Goal: Task Accomplishment & Management: Use online tool/utility

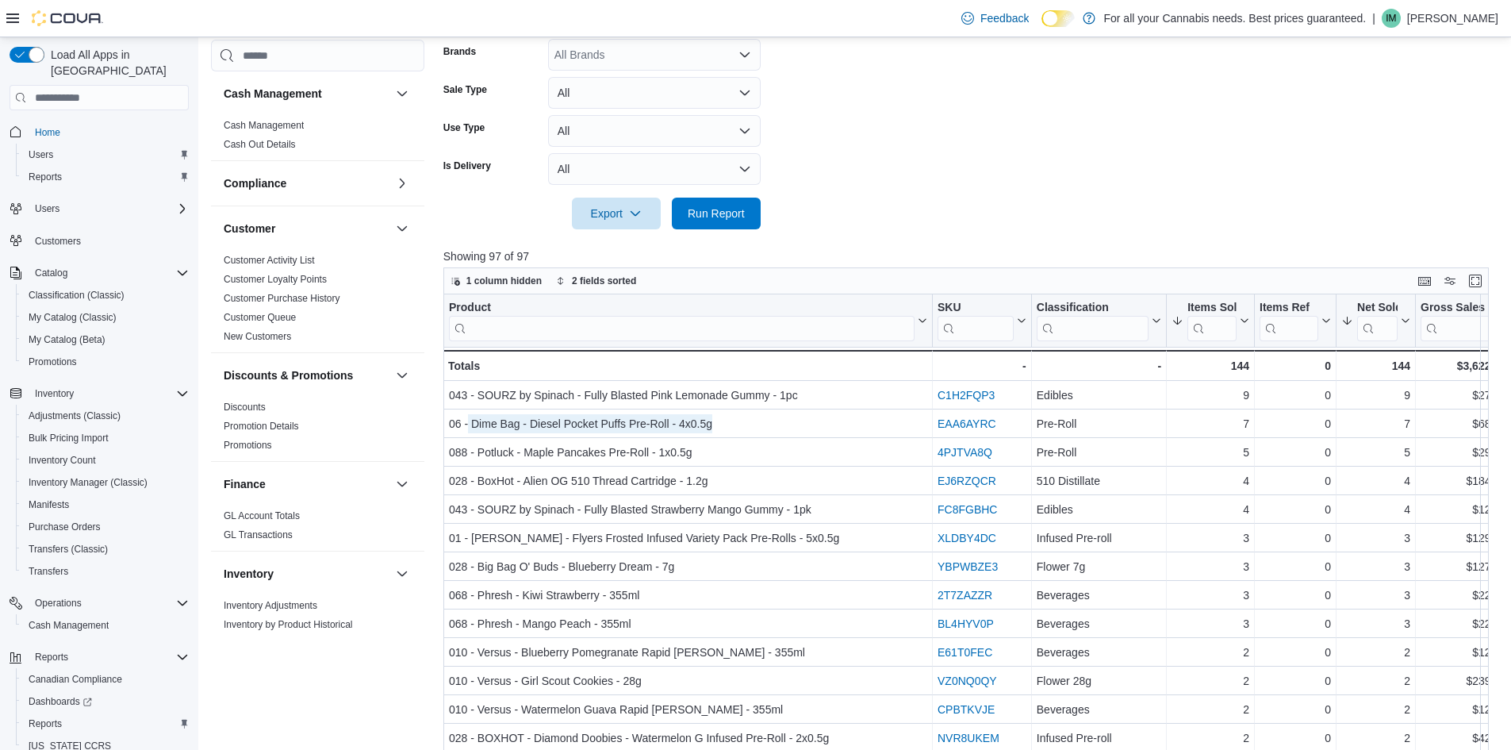
scroll to position [50, 0]
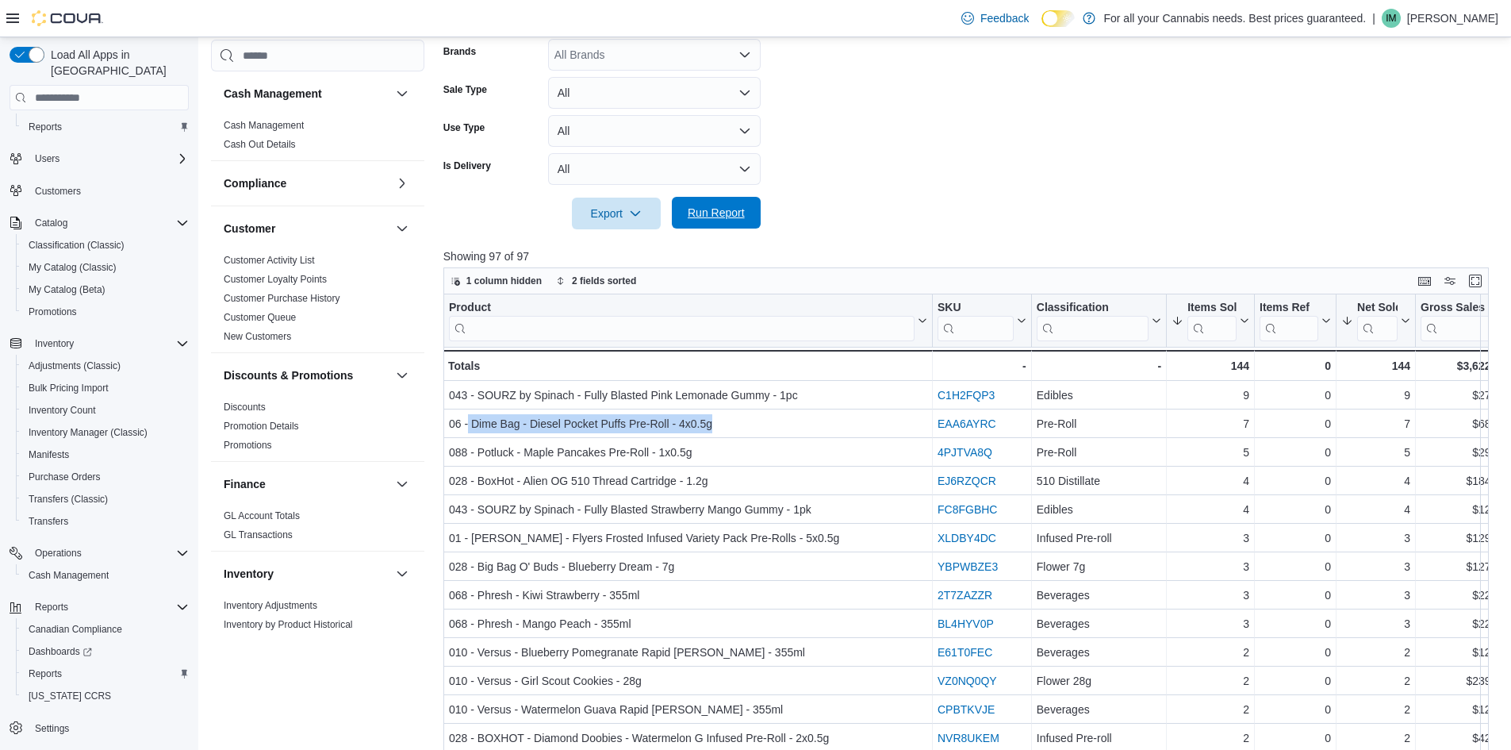
click at [701, 217] on span "Run Report" at bounding box center [716, 213] width 57 height 16
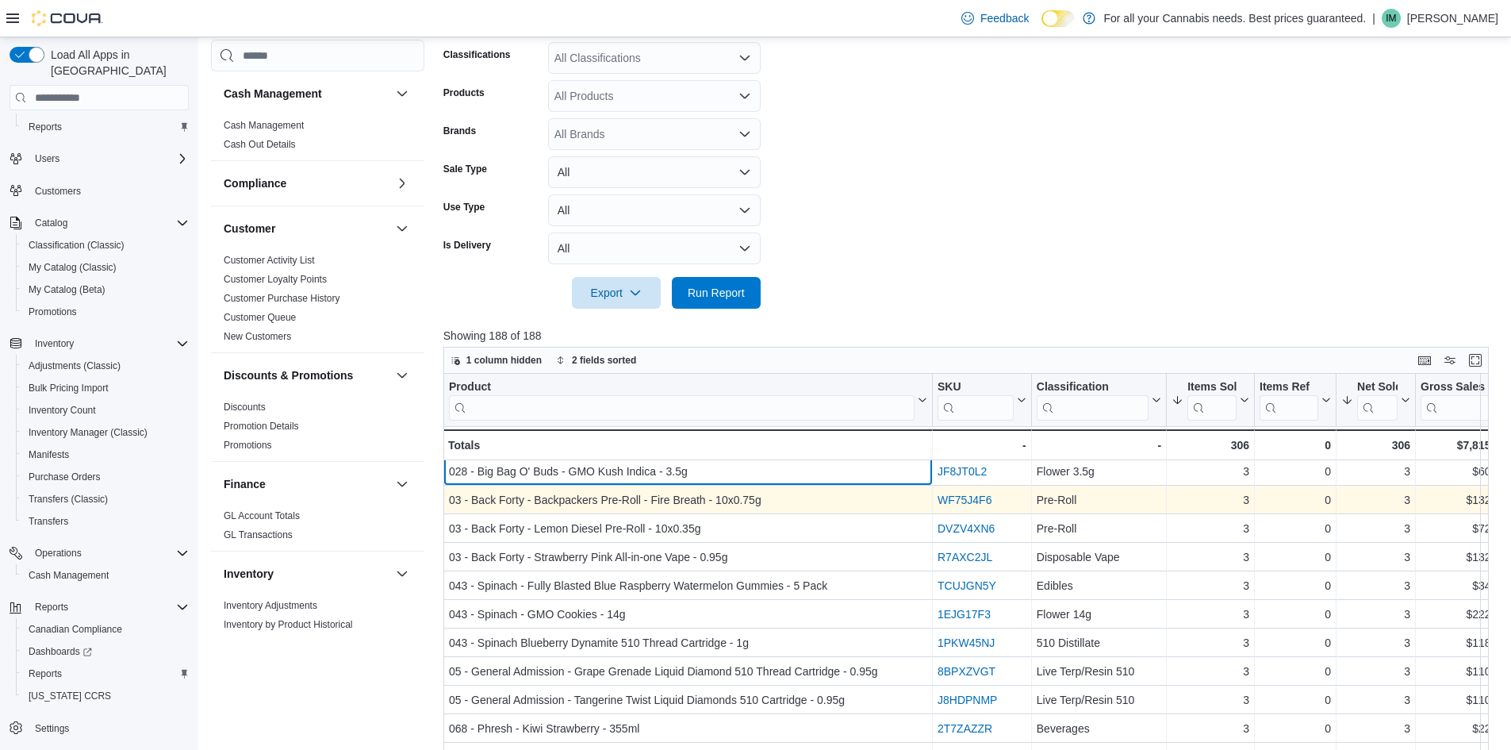
scroll to position [314, 0]
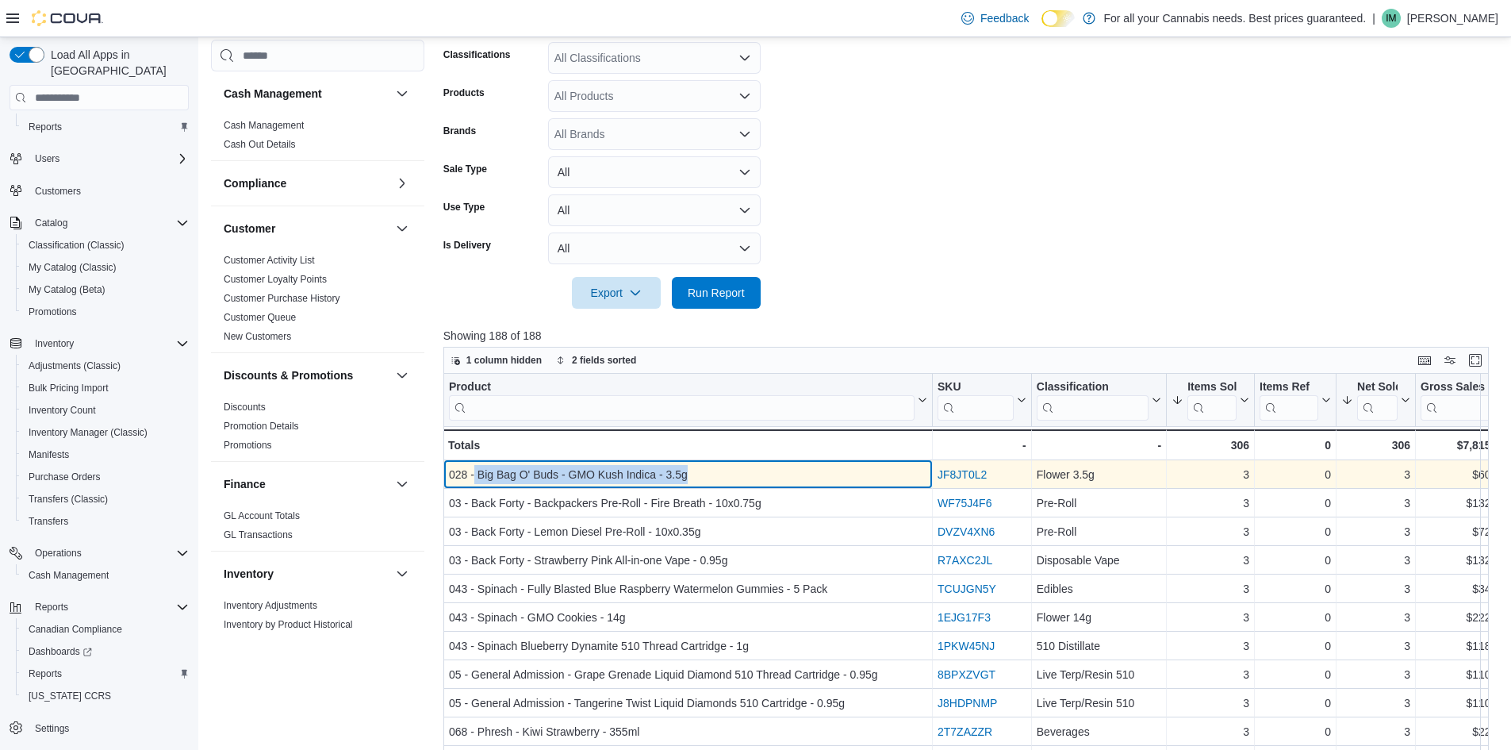
drag, startPoint x: 475, startPoint y: 474, endPoint x: 703, endPoint y: 472, distance: 227.7
click at [703, 472] on div "028 - Big Bag O' Buds - GMO Kush Indica - 3.5g" at bounding box center [688, 474] width 478 height 19
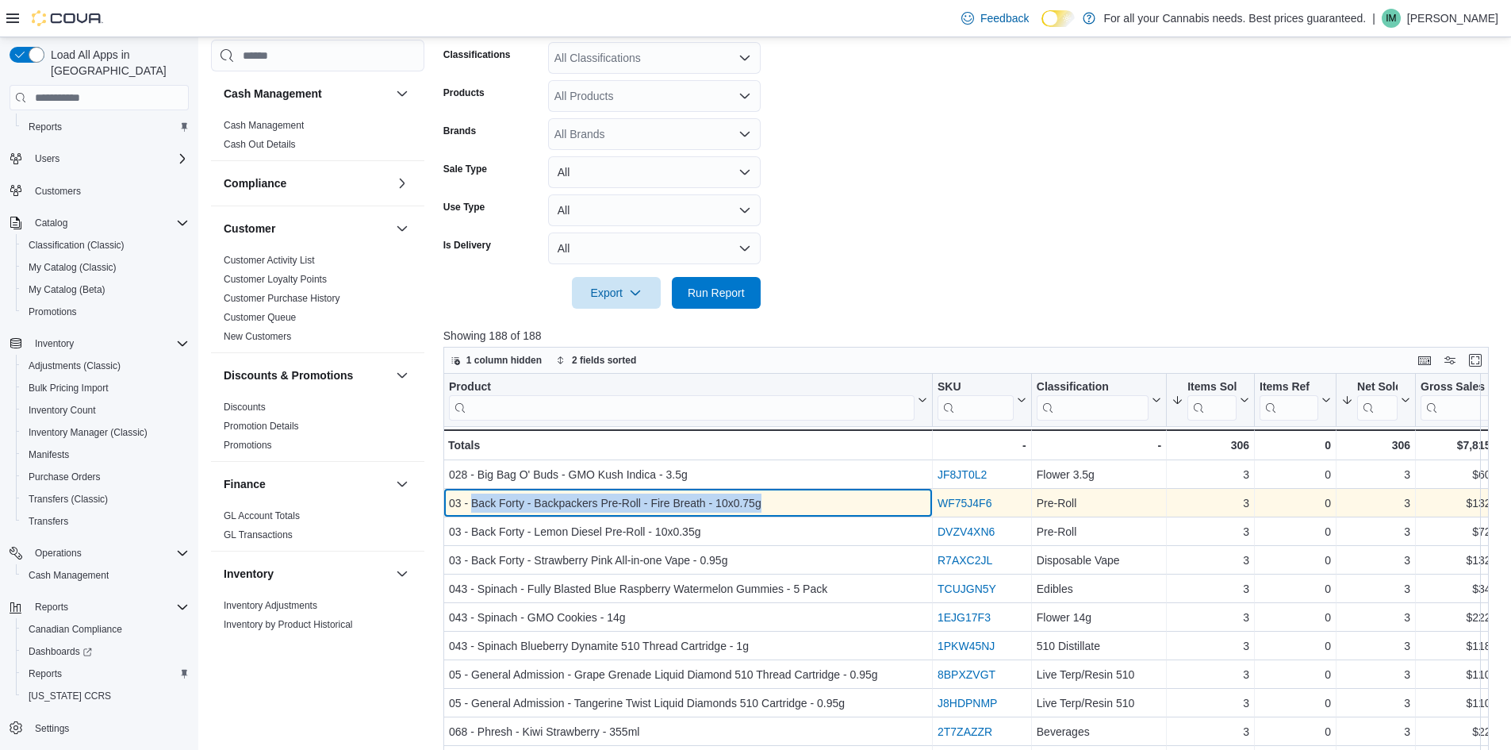
drag, startPoint x: 473, startPoint y: 504, endPoint x: 765, endPoint y: 505, distance: 292.7
click at [765, 505] on div "03 - Back Forty - Backpackers Pre-Roll - Fire Breath - 10x0.75g" at bounding box center [688, 502] width 478 height 19
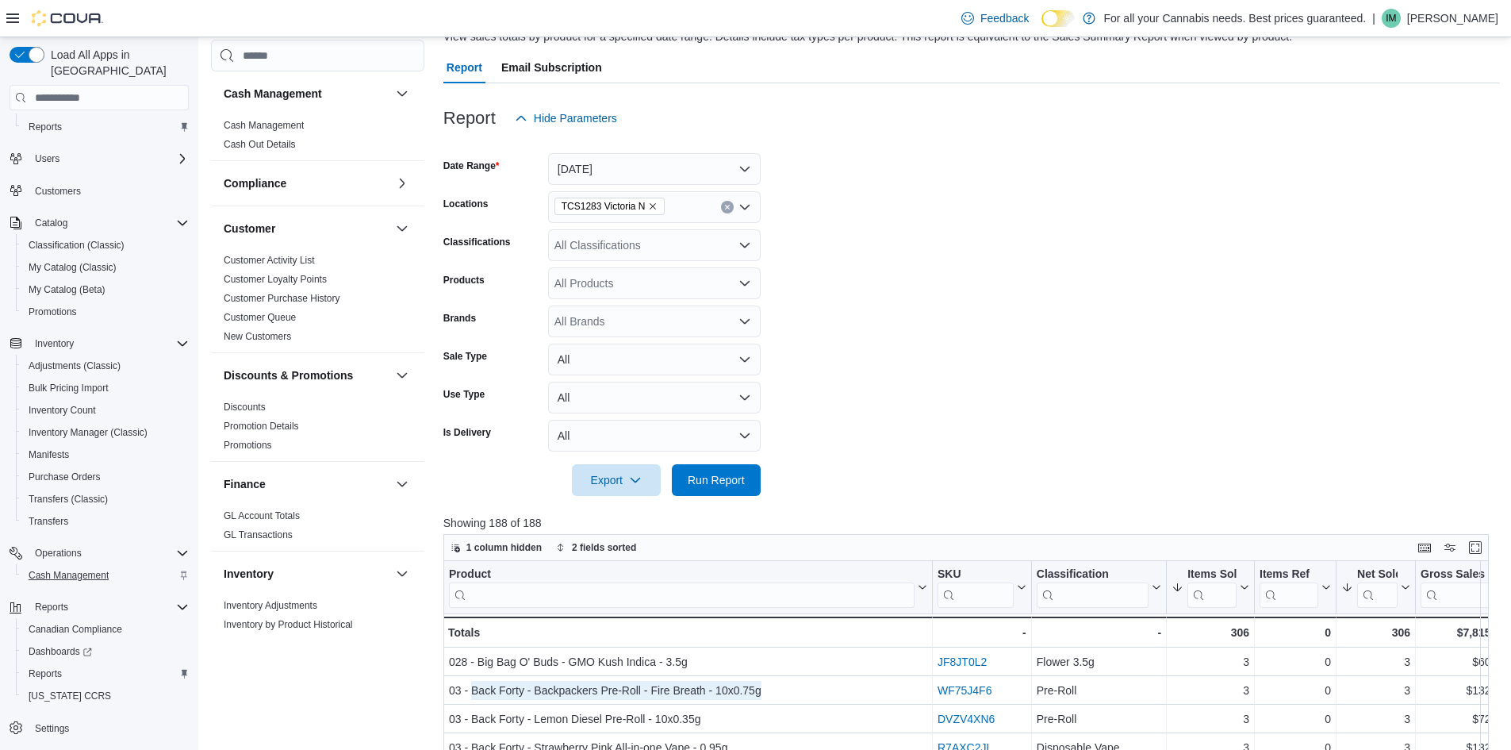
scroll to position [527, 0]
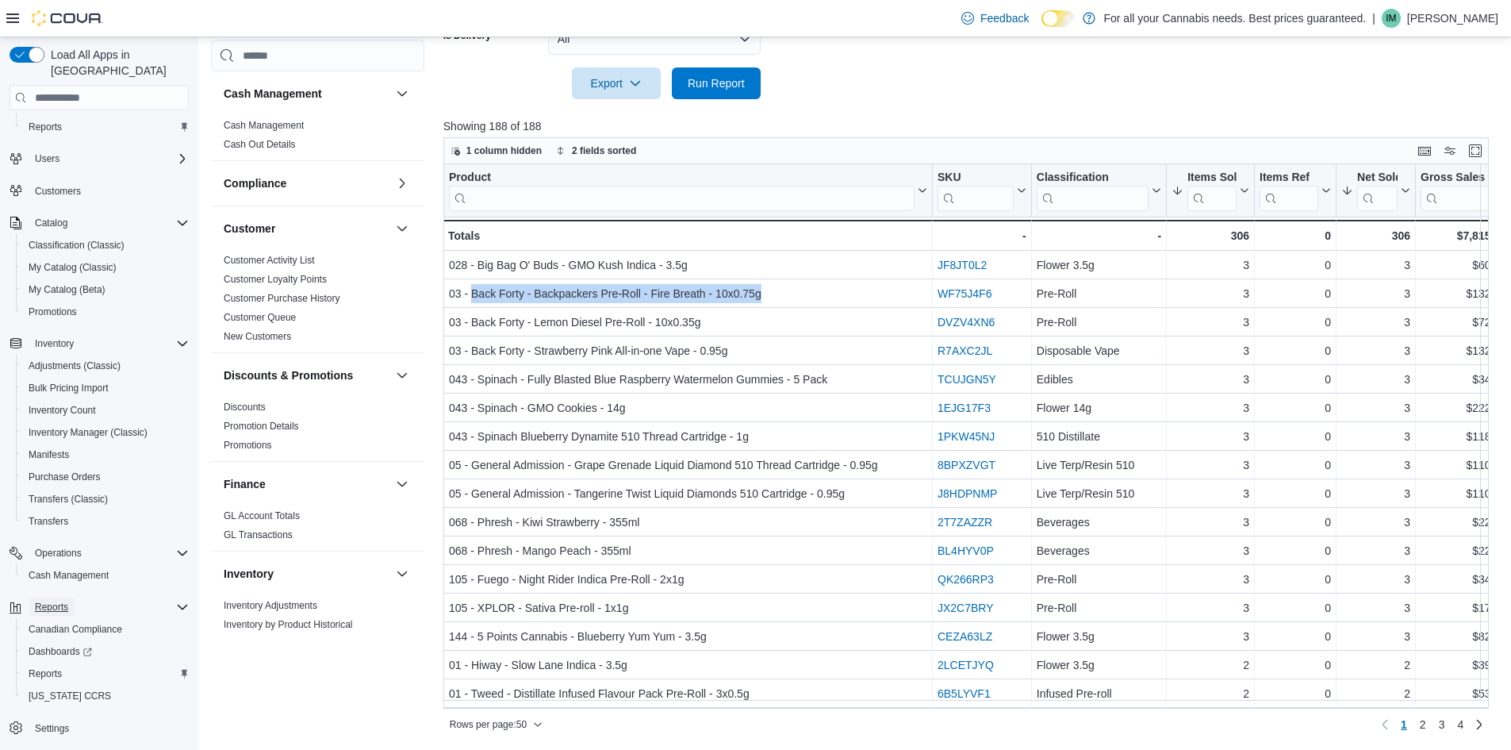
click at [71, 597] on button "Reports" at bounding box center [52, 606] width 46 height 19
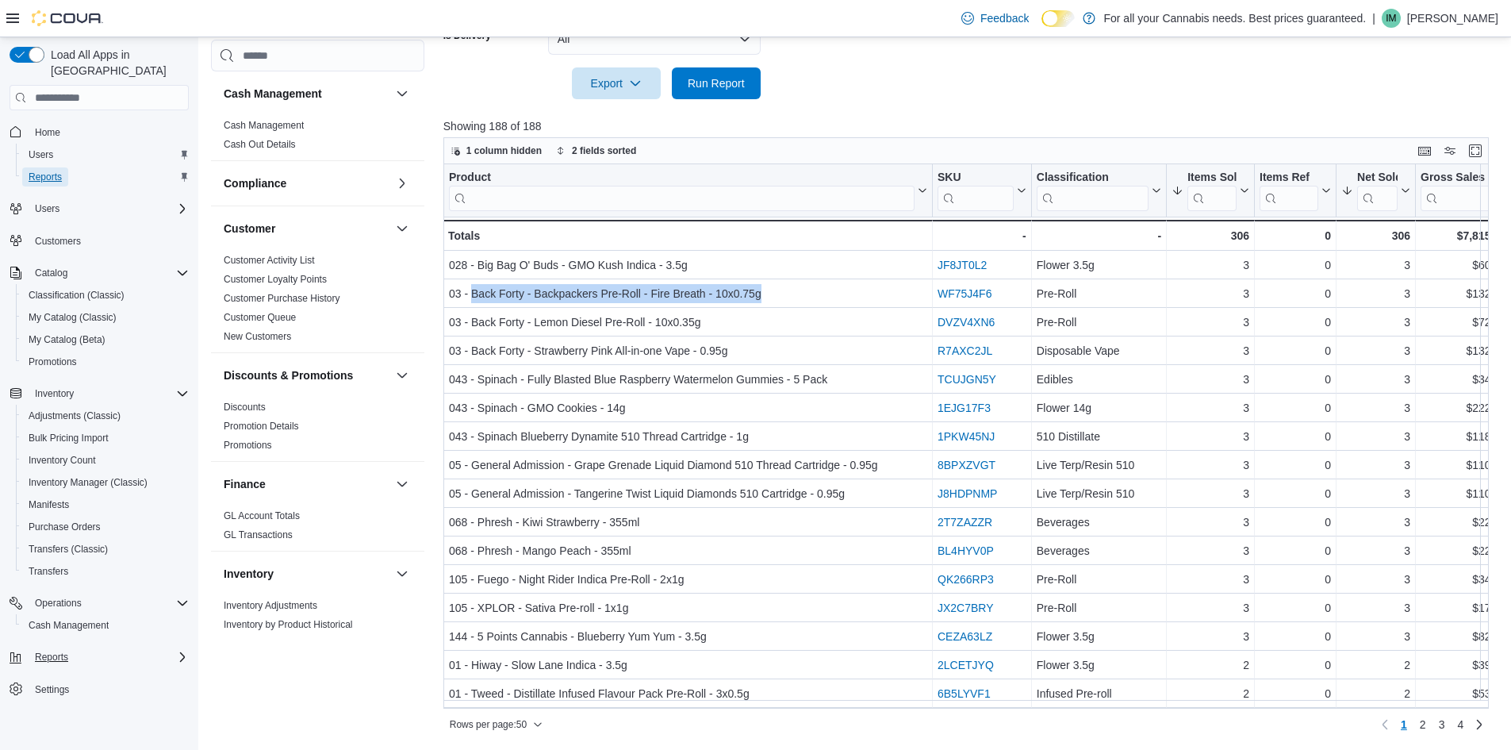
click at [55, 171] on span "Reports" at bounding box center [45, 177] width 33 height 13
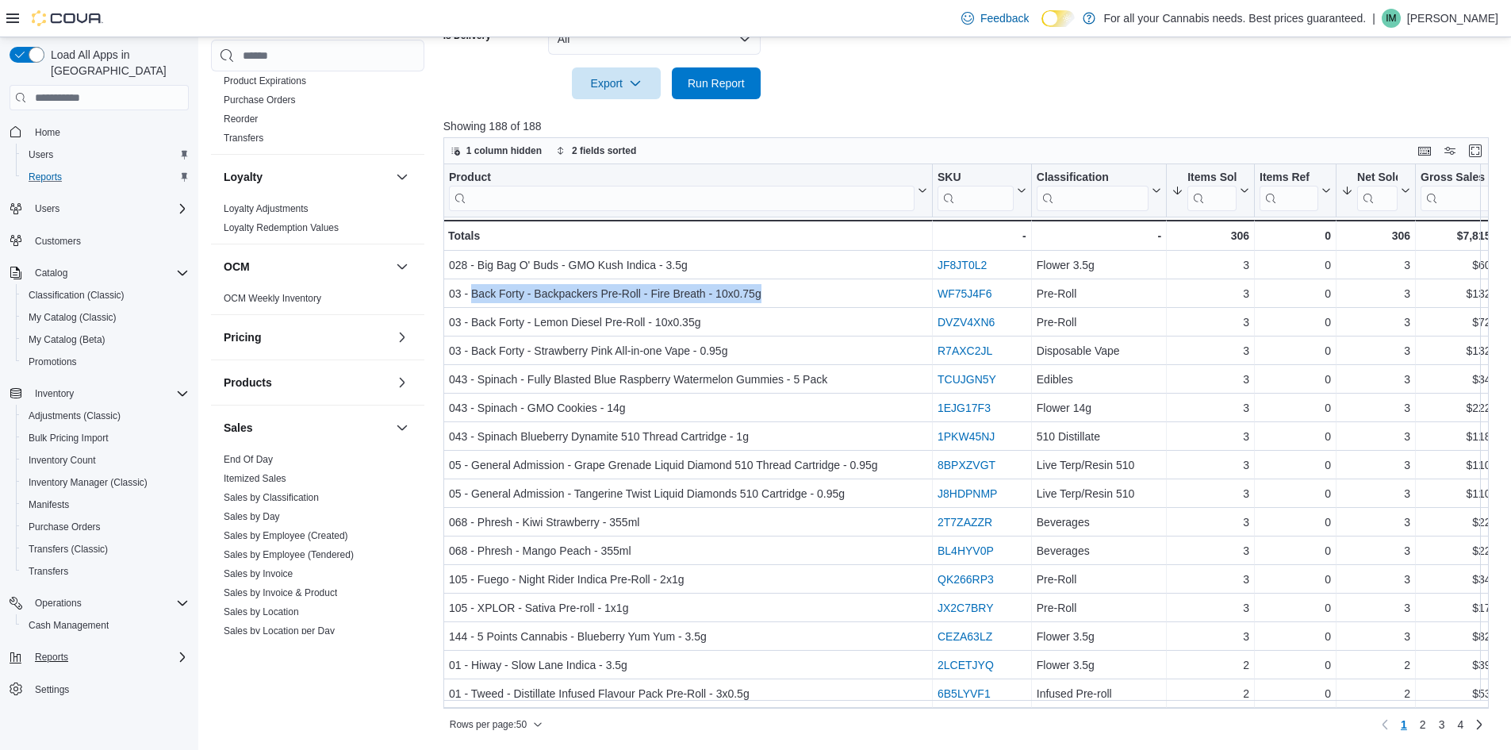
scroll to position [872, 0]
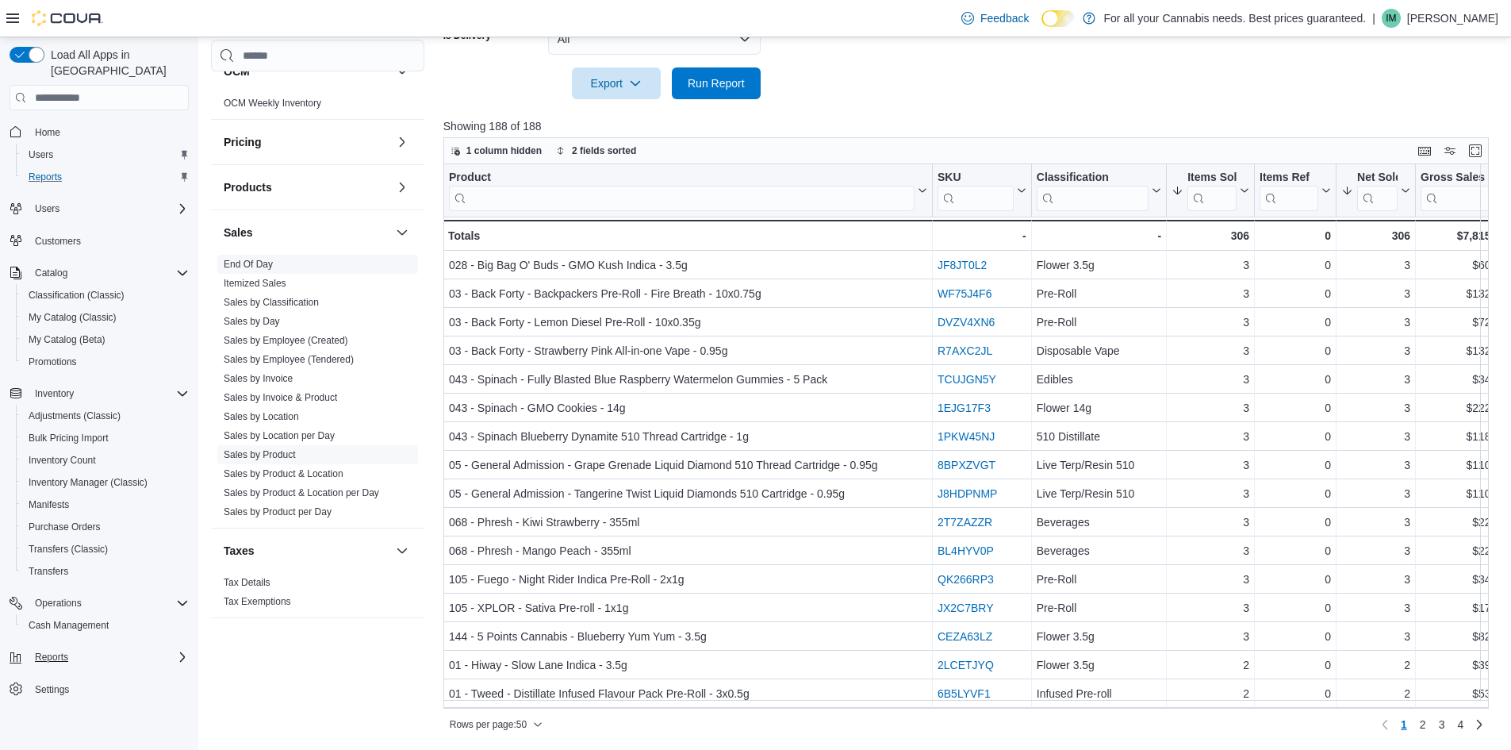
click at [253, 258] on span "End Of Day" at bounding box center [248, 264] width 49 height 13
click at [255, 263] on link "End Of Day" at bounding box center [248, 264] width 49 height 11
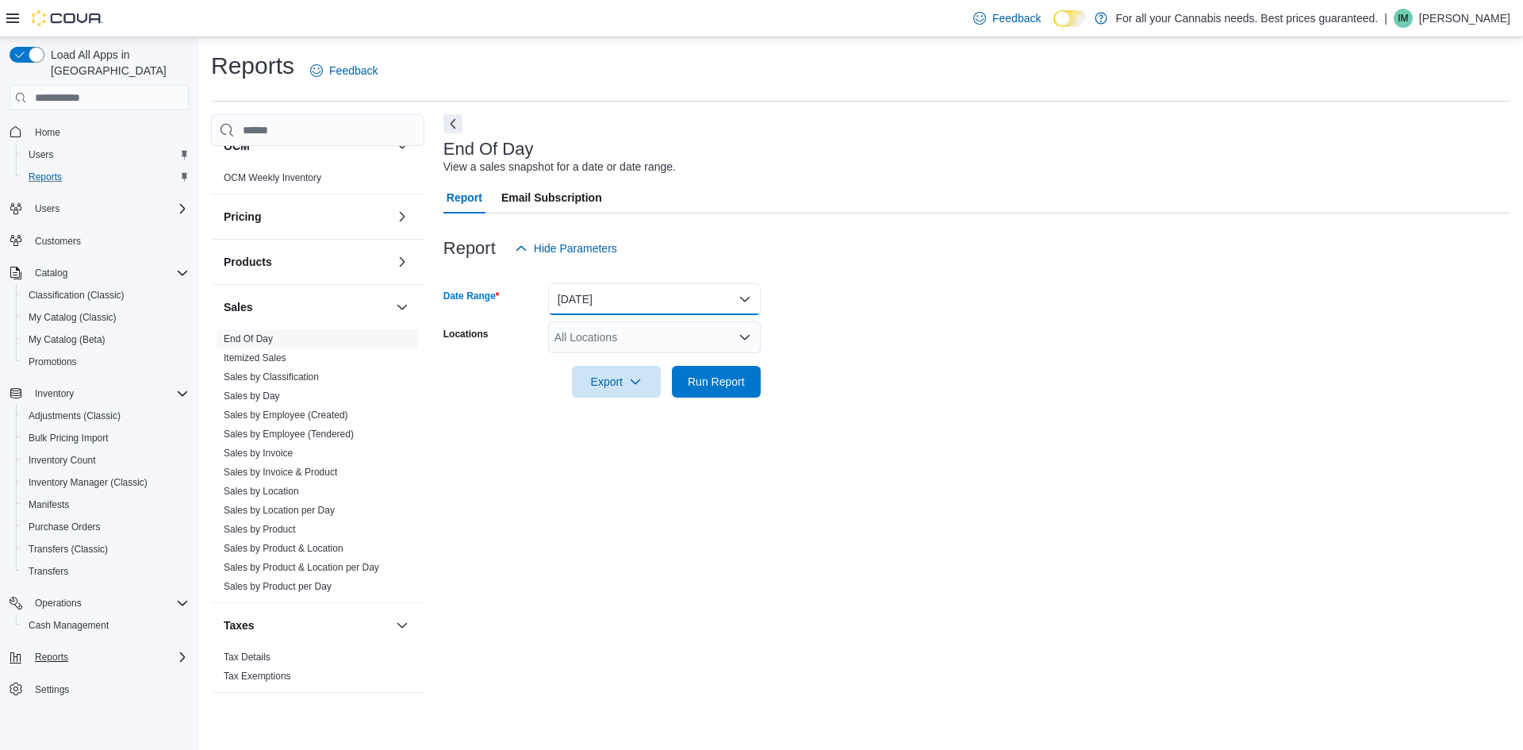
click at [624, 304] on button "[DATE]" at bounding box center [654, 299] width 213 height 32
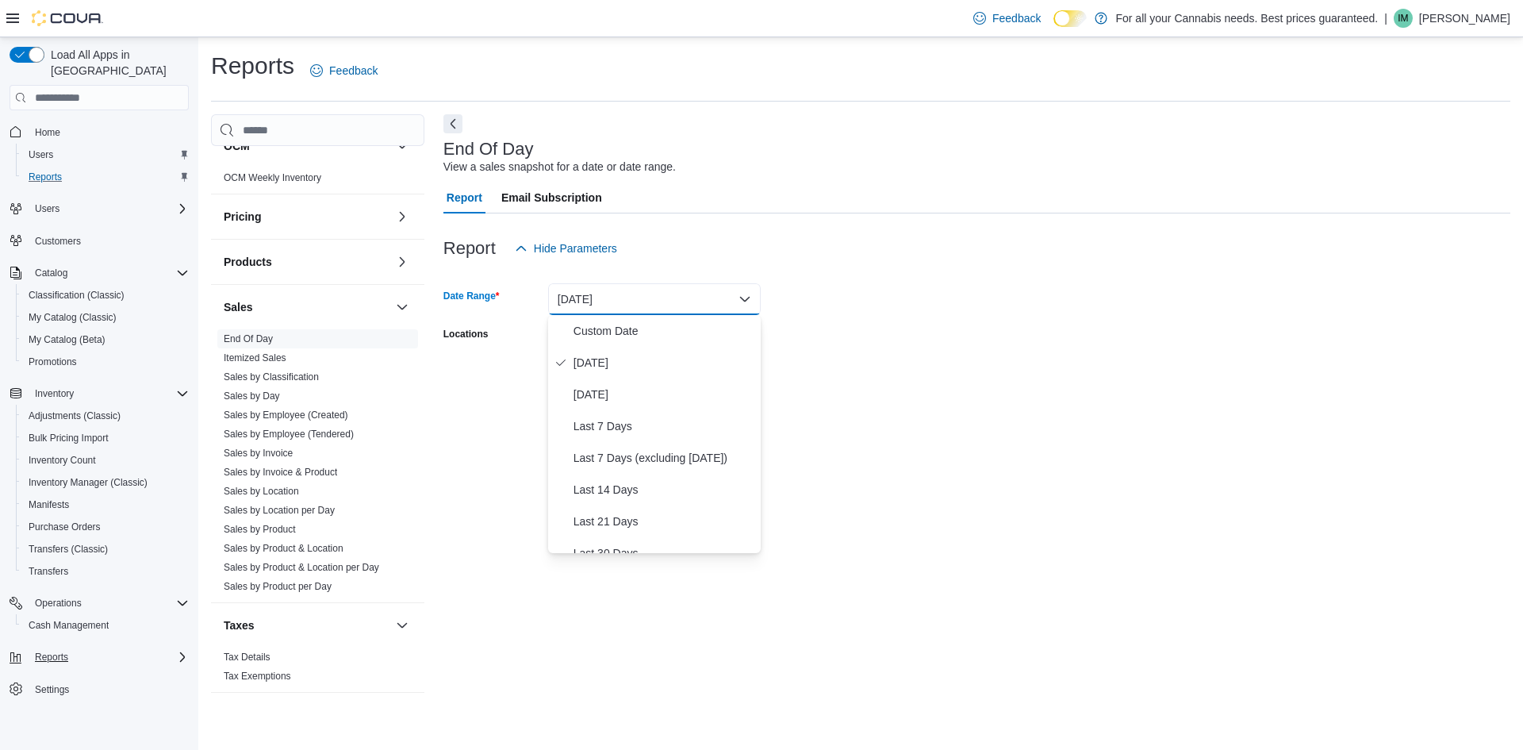
click at [624, 304] on button "[DATE]" at bounding box center [654, 299] width 213 height 32
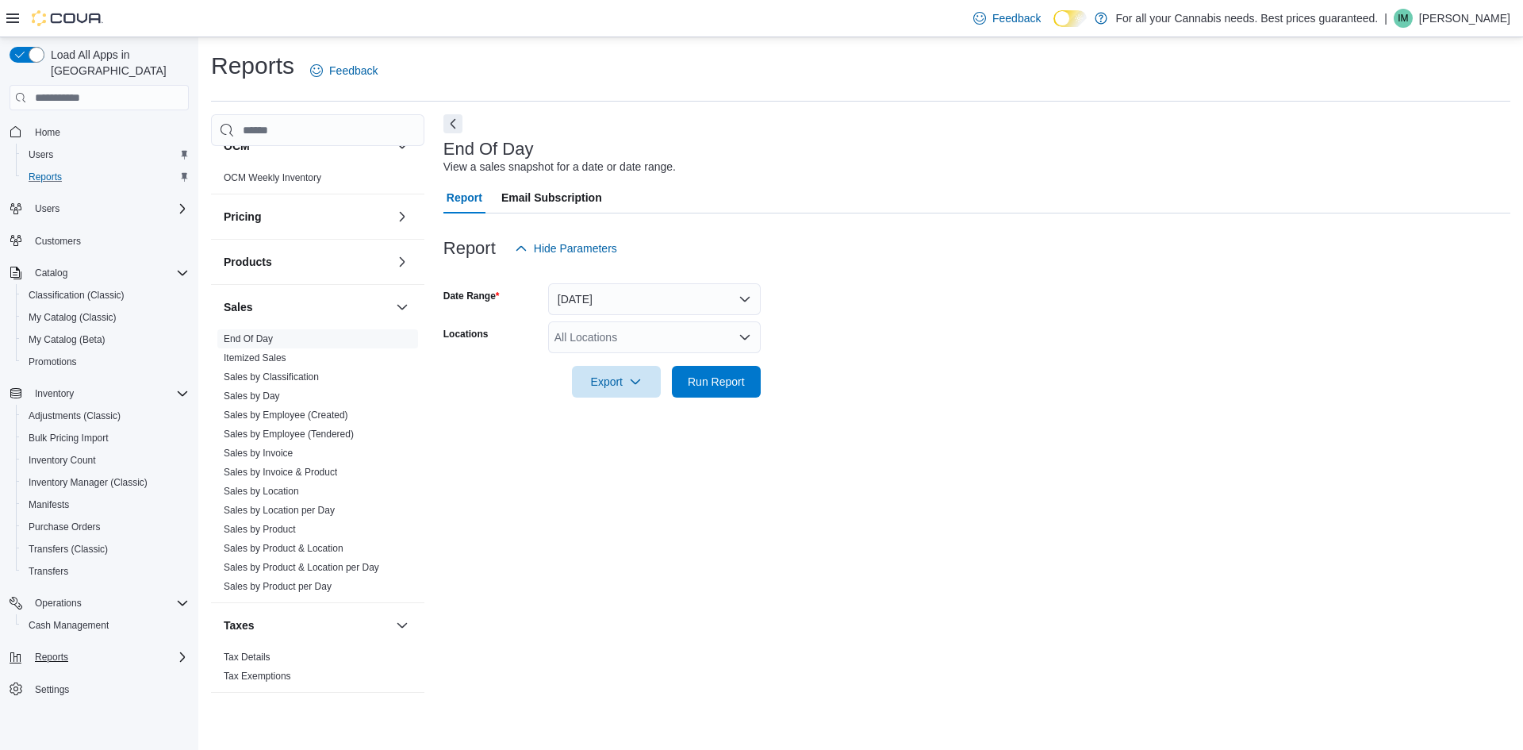
click at [602, 330] on div "All Locations" at bounding box center [654, 337] width 213 height 32
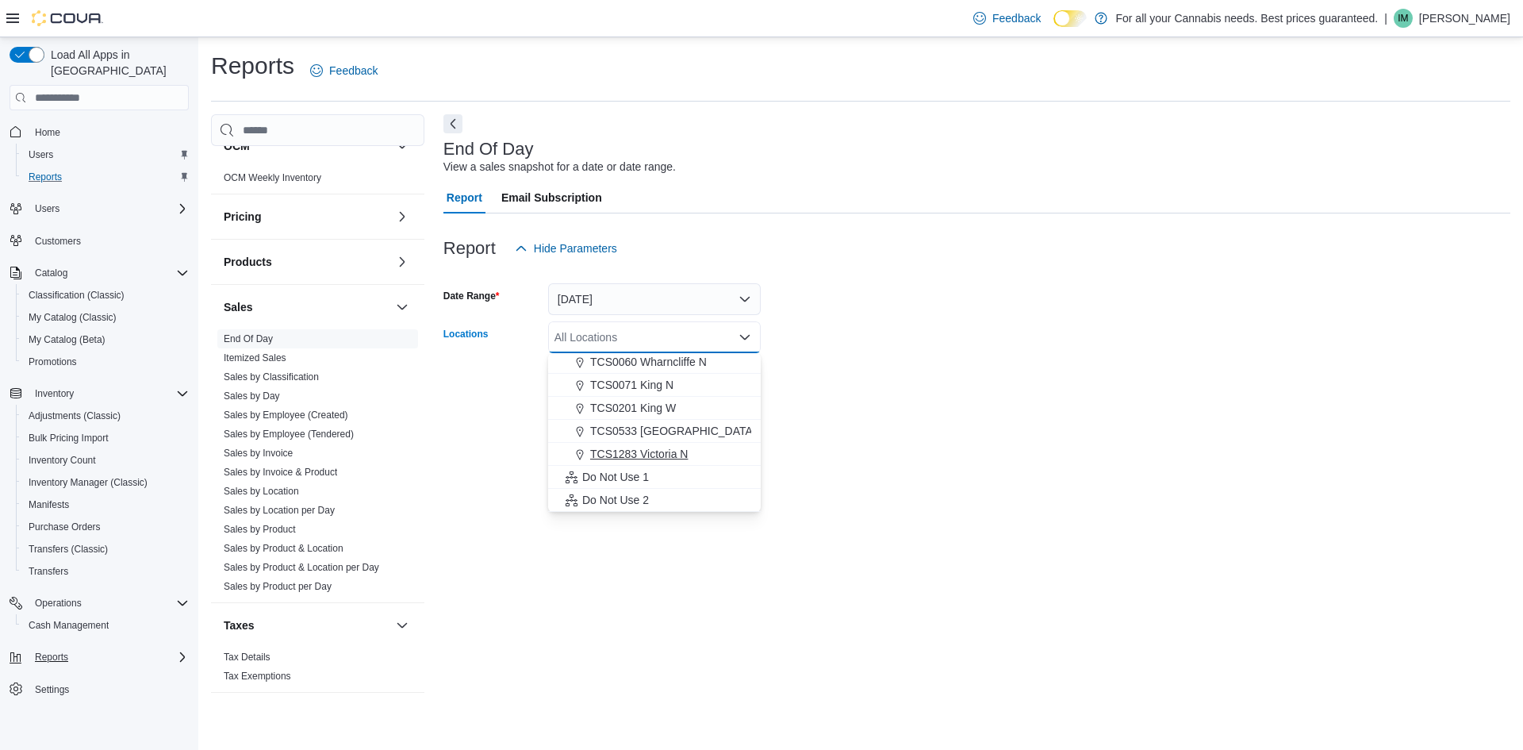
click at [667, 458] on span "TCS1283 Victoria N" at bounding box center [639, 454] width 98 height 16
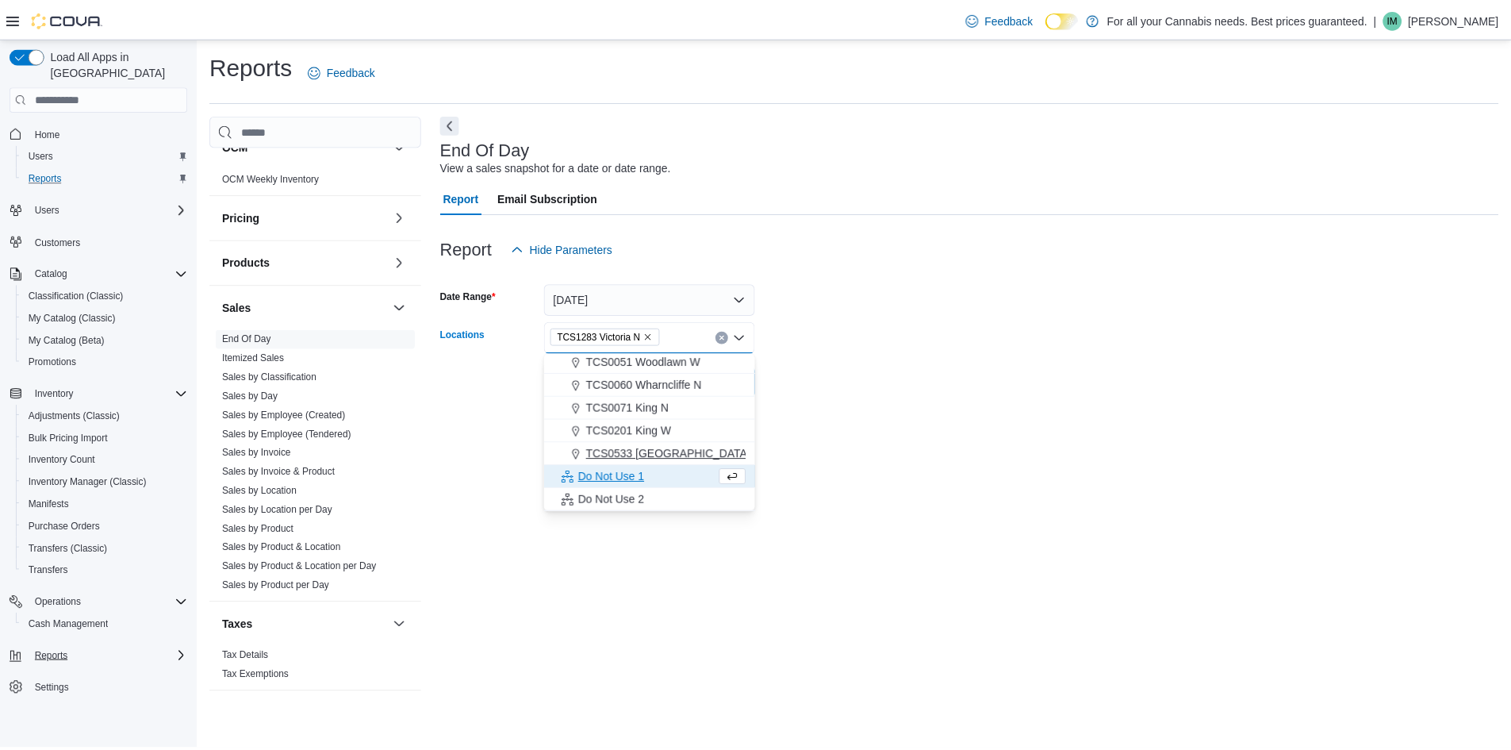
scroll to position [186, 0]
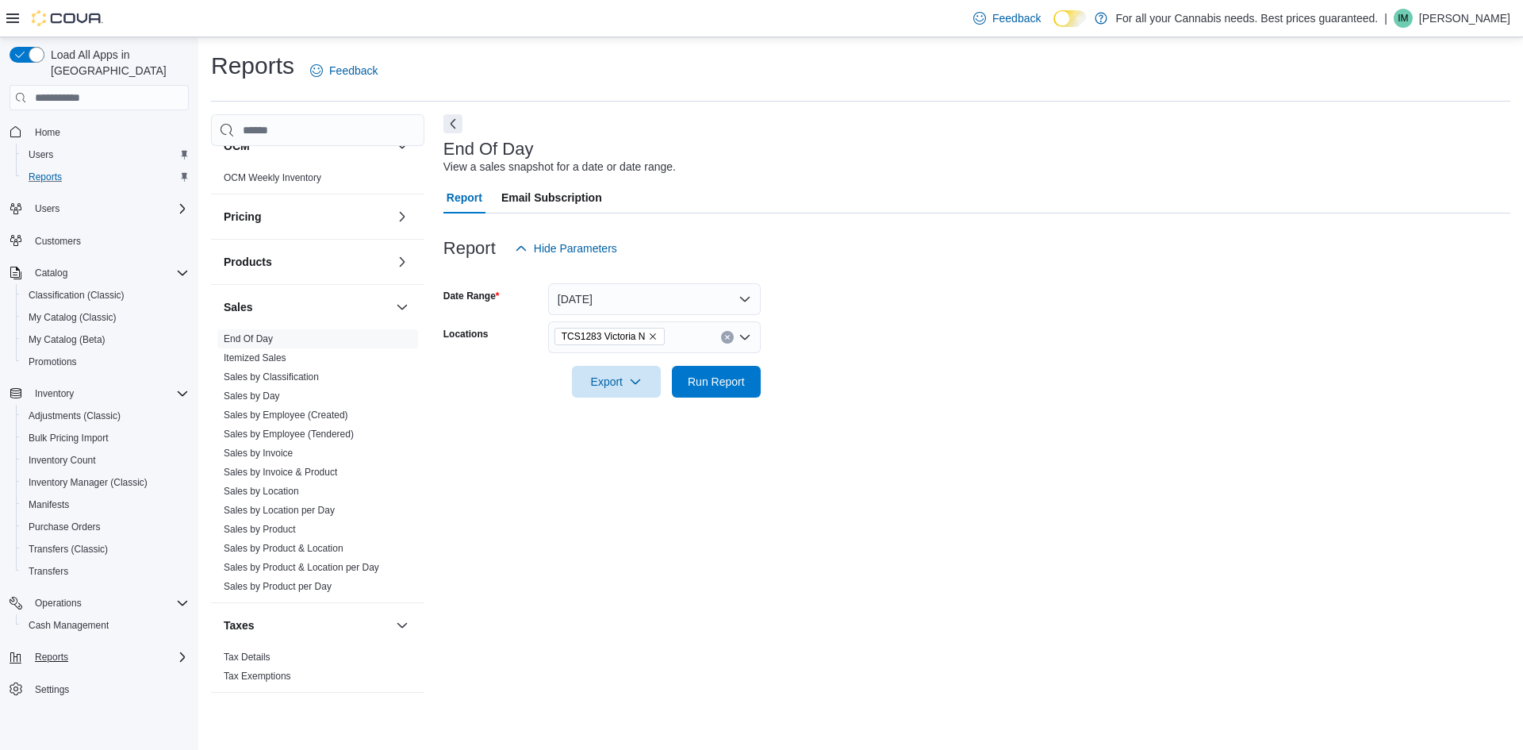
click at [854, 437] on div "End Of Day View a sales snapshot for a date or date range. Report Email Subscri…" at bounding box center [976, 411] width 1067 height 594
click at [662, 379] on div "Export" at bounding box center [620, 382] width 97 height 32
click at [712, 388] on span "Run Report" at bounding box center [716, 381] width 57 height 16
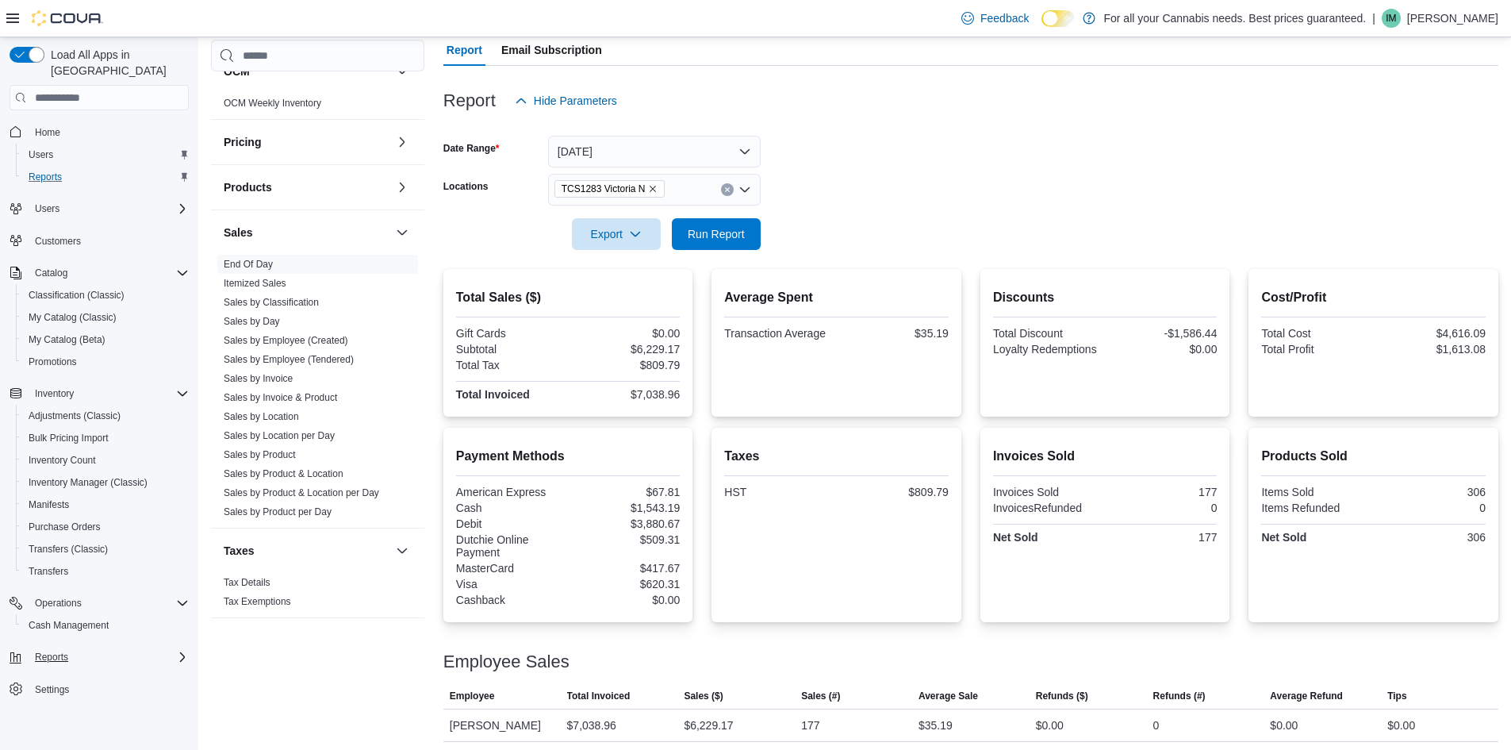
scroll to position [152, 0]
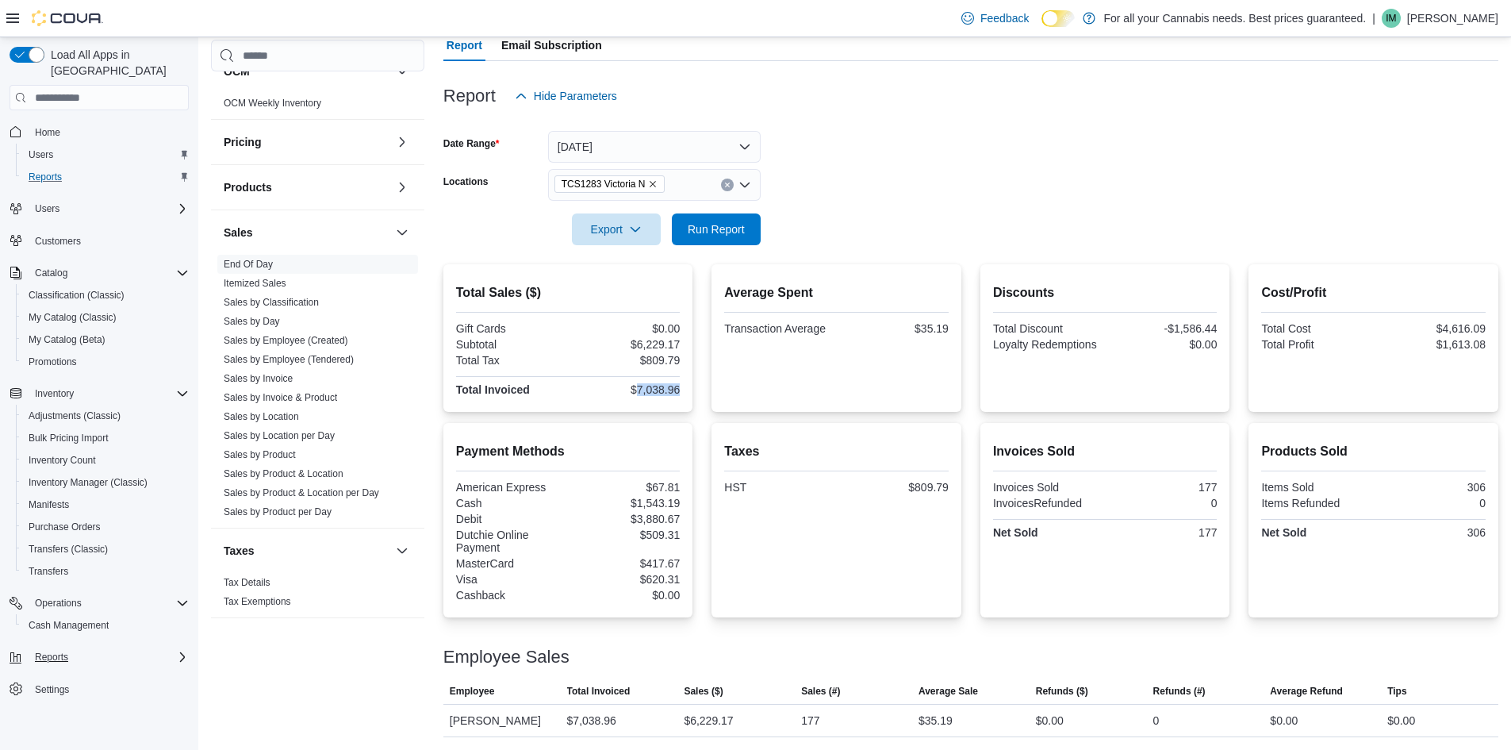
drag, startPoint x: 639, startPoint y: 384, endPoint x: 688, endPoint y: 393, distance: 50.7
click at [688, 393] on div "Total Sales ($) Gift Cards $0.00 Subtotal $6,229.17 Total Tax $809.79 Total Inv…" at bounding box center [568, 338] width 250 height 148
copy div "7,038.96"
drag, startPoint x: 646, startPoint y: 537, endPoint x: 692, endPoint y: 535, distance: 46.0
click at [692, 535] on div "Payment Methods American Express $67.81 Cash $1,543.19 Debit $3,880.67 Dutchie …" at bounding box center [568, 520] width 250 height 194
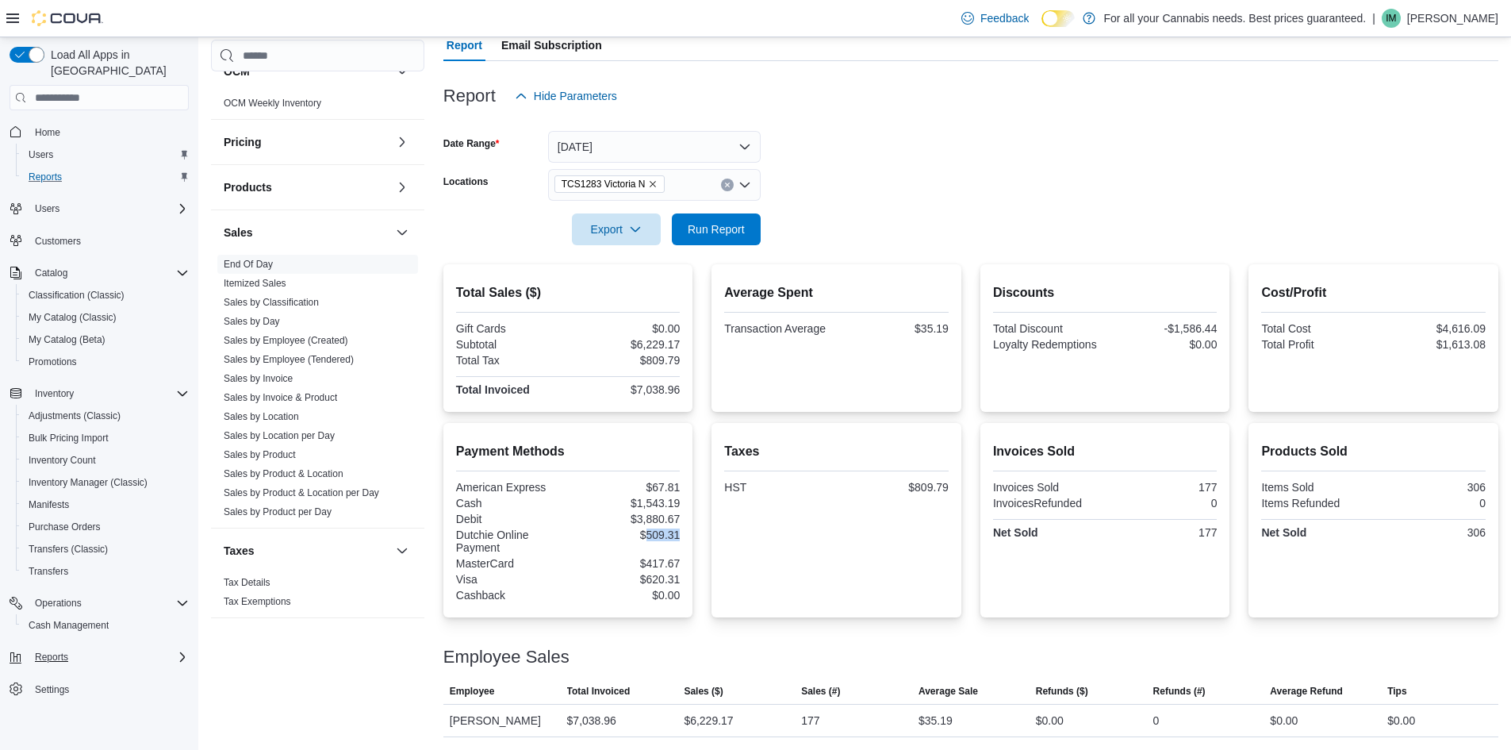
copy div "509.31"
